Goal: Task Accomplishment & Management: Manage account settings

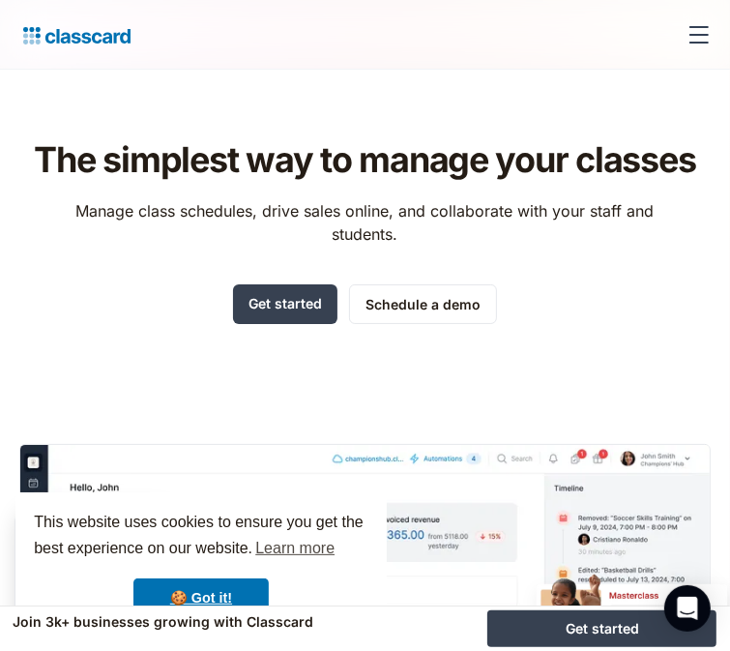
click at [688, 34] on div "menu" at bounding box center [699, 35] width 46 height 46
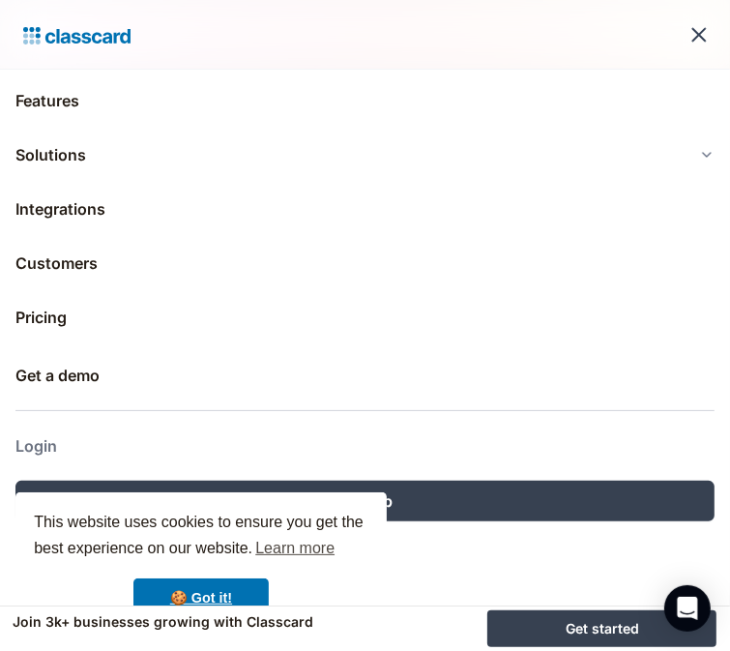
click at [58, 438] on link "Login" at bounding box center [364, 446] width 699 height 46
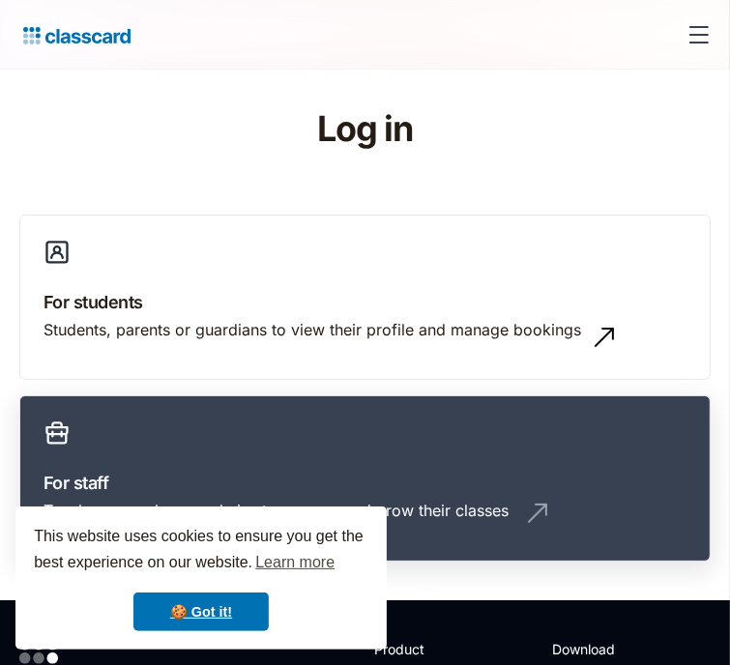
click at [383, 409] on link "For staff Teachers, coaches or admins to manage and grow their classes" at bounding box center [364, 477] width 691 height 165
